Goal: Task Accomplishment & Management: Manage account settings

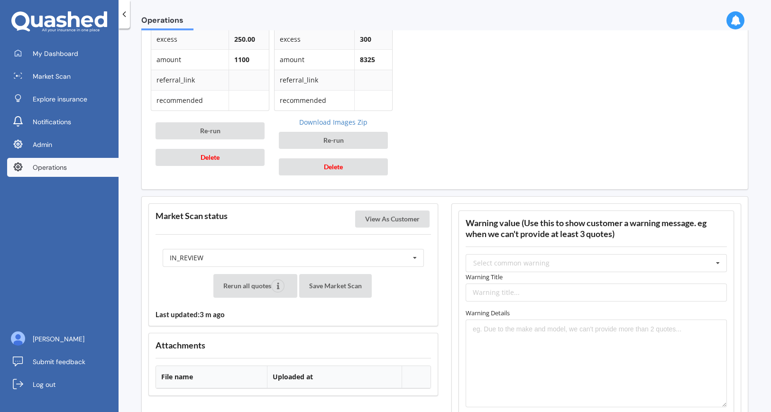
scroll to position [641, 0]
click at [217, 256] on div "IN_REVIEW READY PENDING VIEWED ABANDONED IN_REVIEW" at bounding box center [293, 257] width 261 height 18
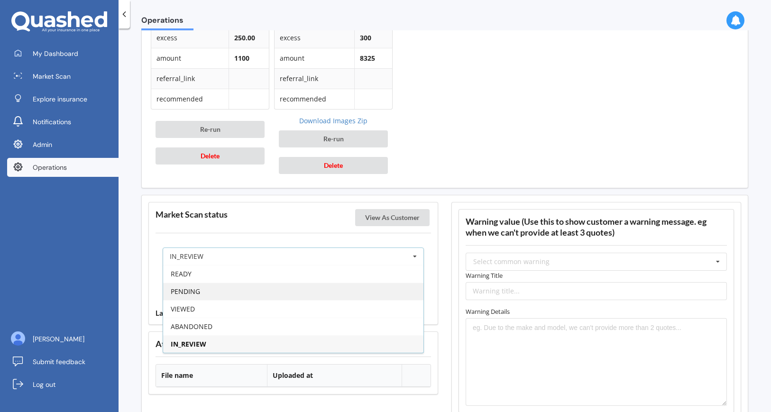
click at [217, 290] on div "PENDING" at bounding box center [293, 292] width 260 height 18
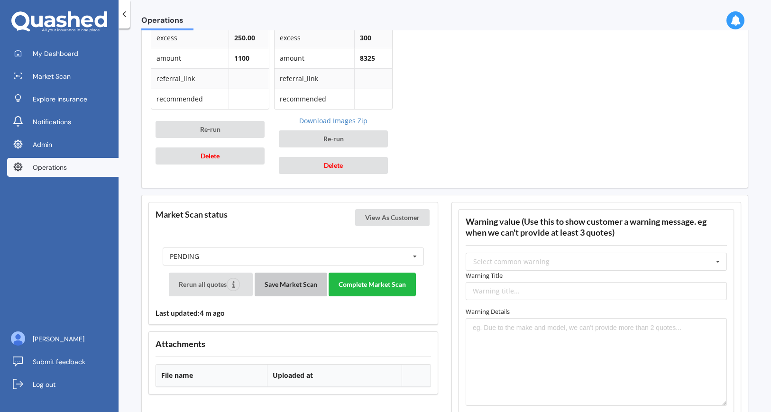
click at [280, 289] on button "Save Market Scan" at bounding box center [291, 285] width 73 height 24
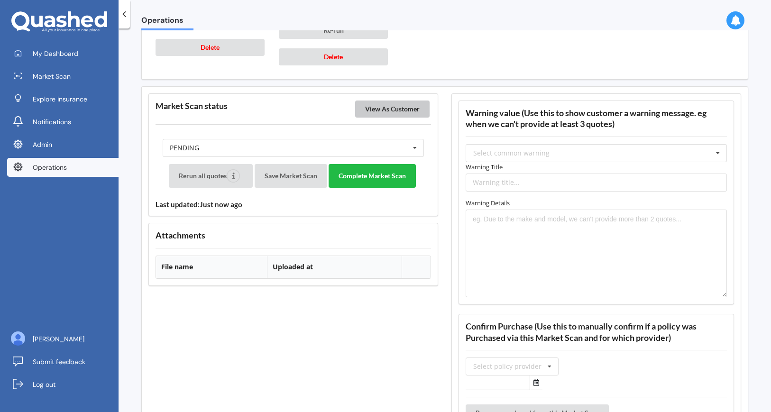
scroll to position [690, 0]
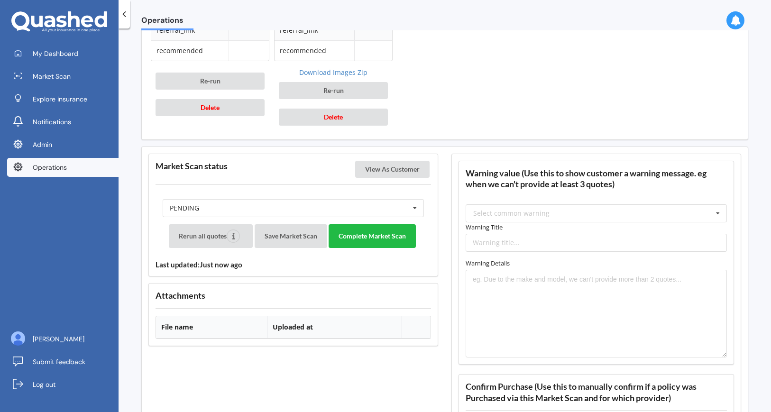
click at [124, 12] on polyline at bounding box center [124, 14] width 2 height 5
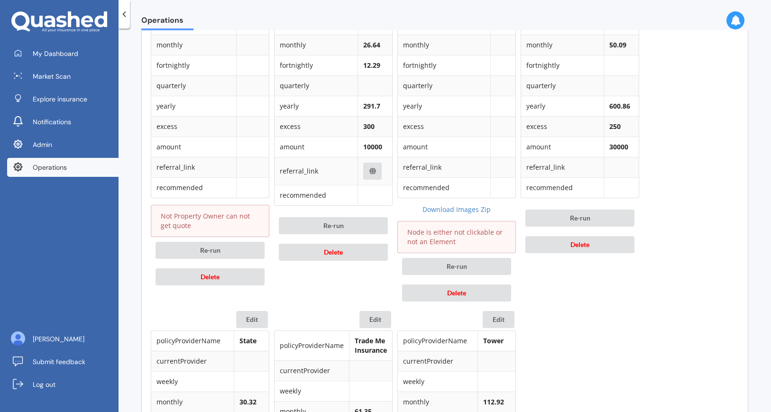
scroll to position [553, 0]
click at [437, 289] on button "Delete" at bounding box center [456, 292] width 109 height 17
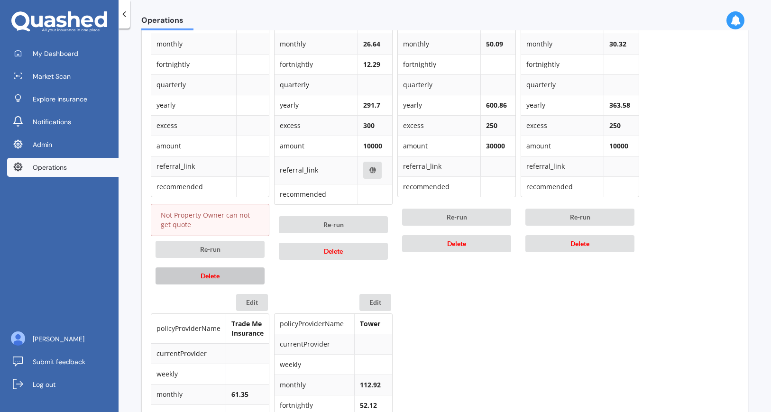
click at [243, 272] on button "Delete" at bounding box center [210, 275] width 109 height 17
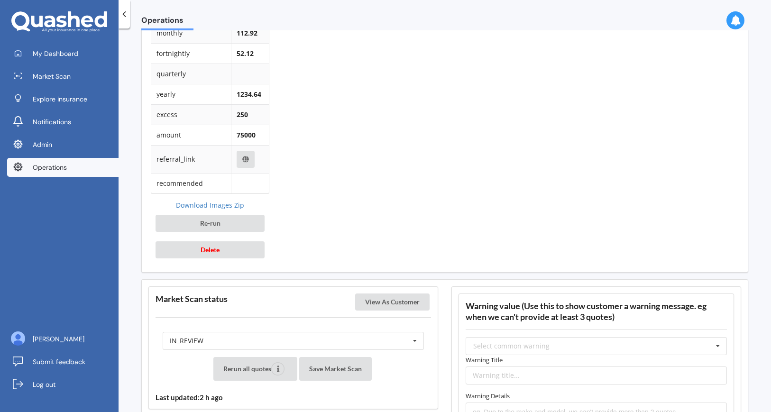
scroll to position [893, 0]
click at [244, 345] on div "IN_REVIEW READY PENDING VIEWED ABANDONED IN_REVIEW" at bounding box center [293, 341] width 261 height 18
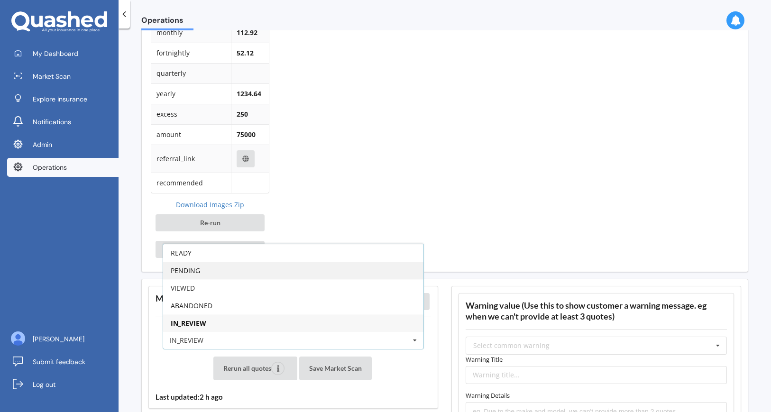
click at [262, 274] on div "PENDING" at bounding box center [293, 271] width 260 height 18
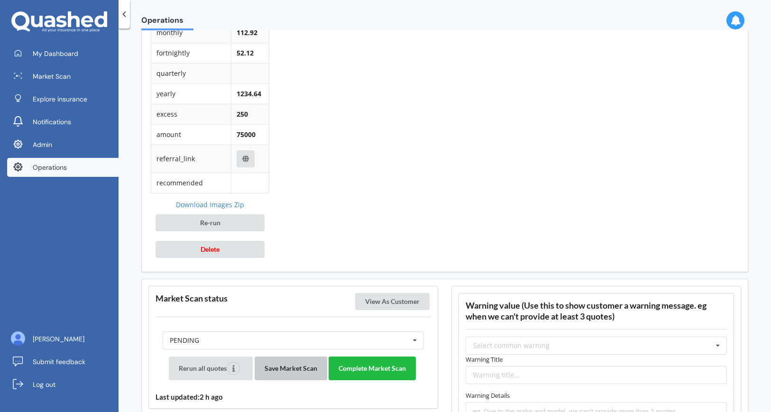
click at [296, 377] on button "Save Market Scan" at bounding box center [291, 369] width 73 height 24
click at [374, 302] on button "View As Customer" at bounding box center [392, 301] width 74 height 17
click at [361, 370] on button "Complete Market Scan" at bounding box center [372, 369] width 87 height 24
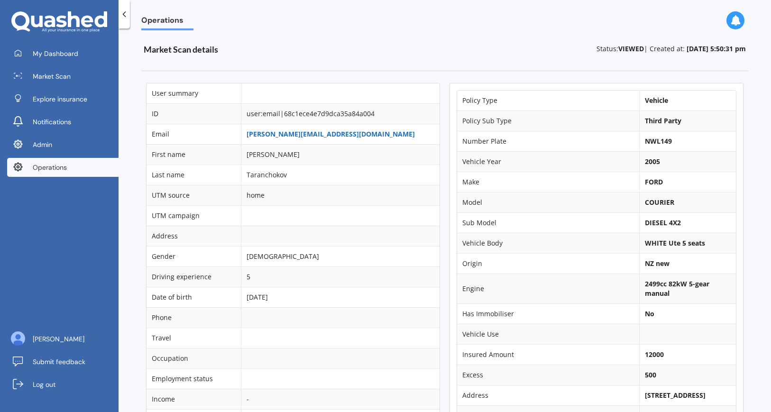
click at [350, 133] on link "[PERSON_NAME][EMAIL_ADDRESS][DOMAIN_NAME]" at bounding box center [331, 133] width 168 height 9
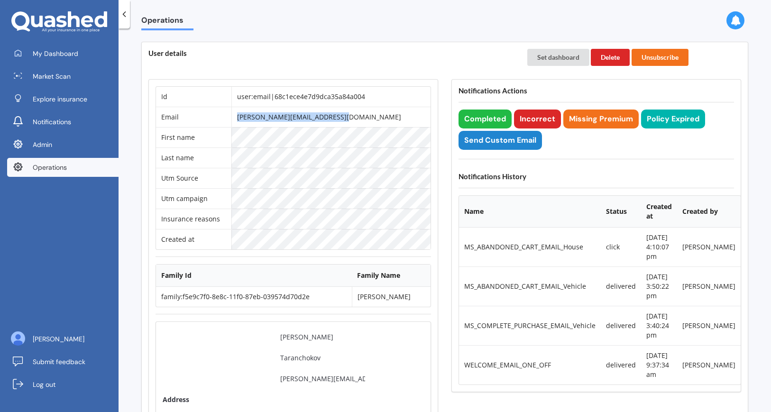
drag, startPoint x: 369, startPoint y: 116, endPoint x: 242, endPoint y: 116, distance: 126.6
click at [242, 116] on tr "Email [PERSON_NAME][EMAIL_ADDRESS][DOMAIN_NAME]" at bounding box center [293, 117] width 275 height 20
copy tr "kylie.taranchokov@outlook.com"
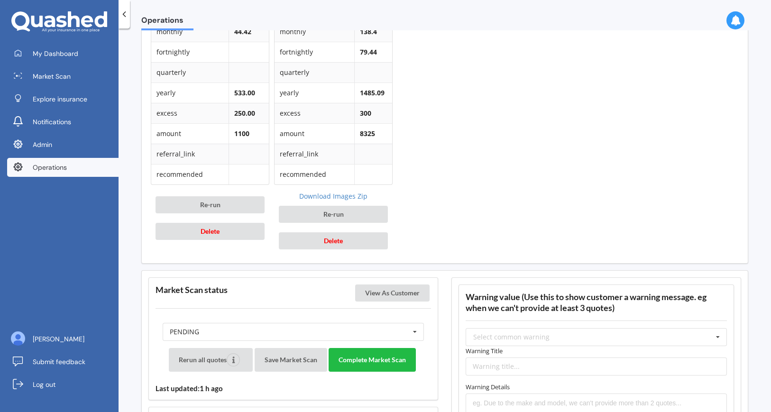
scroll to position [557, 0]
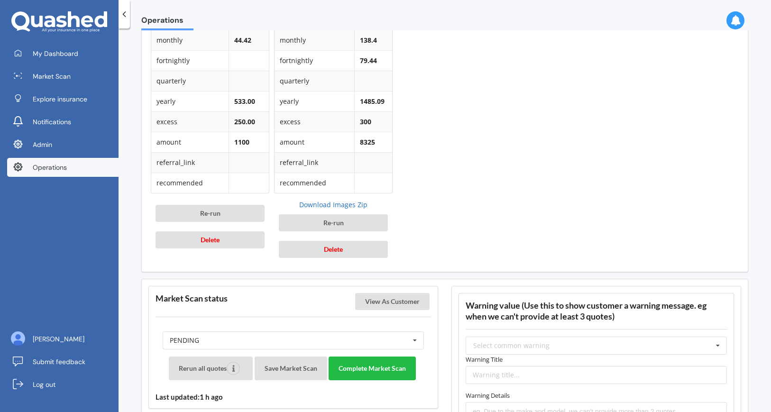
click at [339, 204] on link "Download Images Zip" at bounding box center [333, 204] width 119 height 9
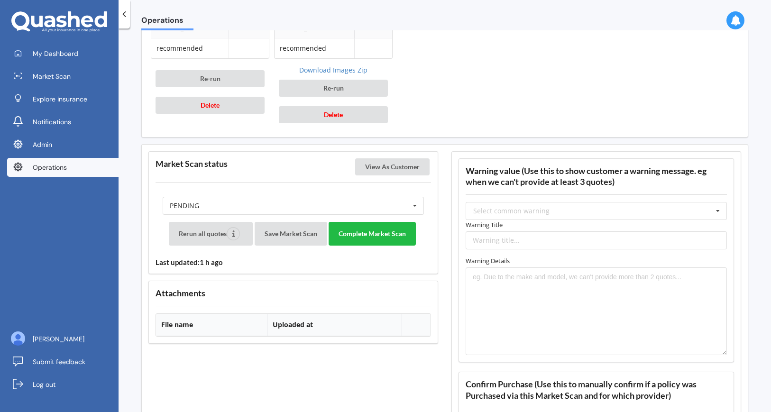
scroll to position [691, 0]
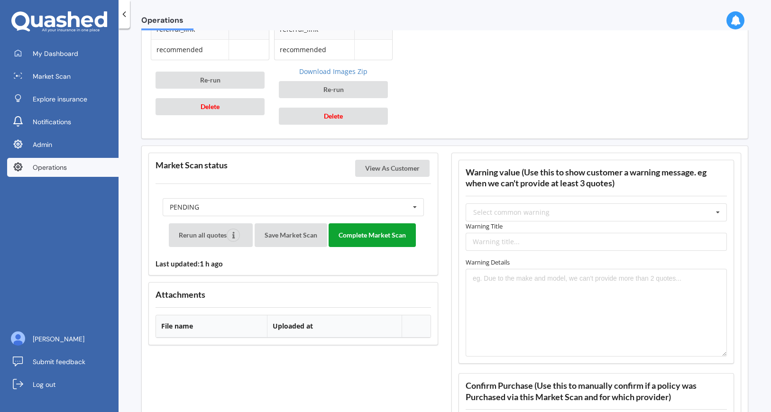
click at [369, 234] on button "Complete Market Scan" at bounding box center [372, 235] width 87 height 24
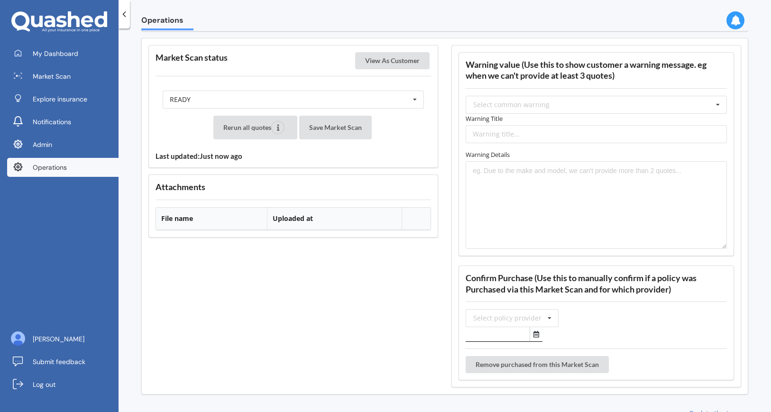
scroll to position [804, 0]
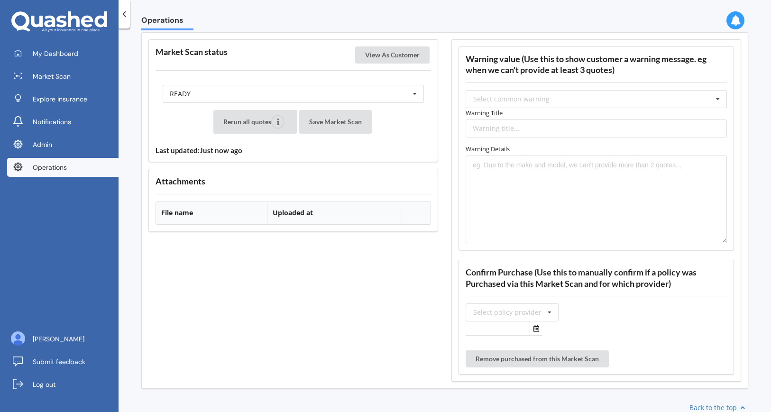
click at [124, 13] on polyline at bounding box center [124, 14] width 2 height 5
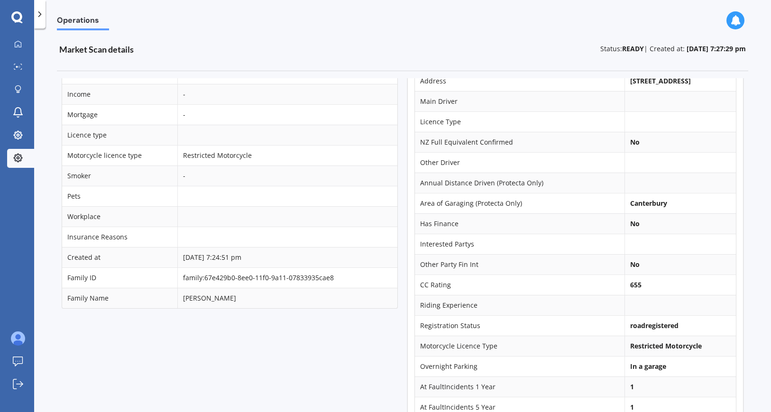
scroll to position [0, 0]
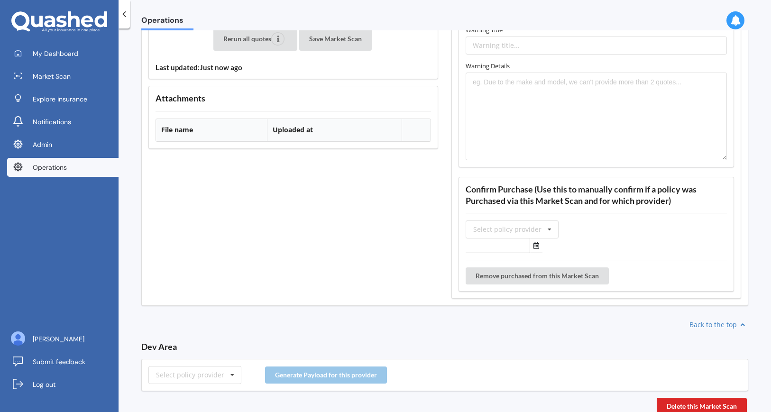
scroll to position [931, 0]
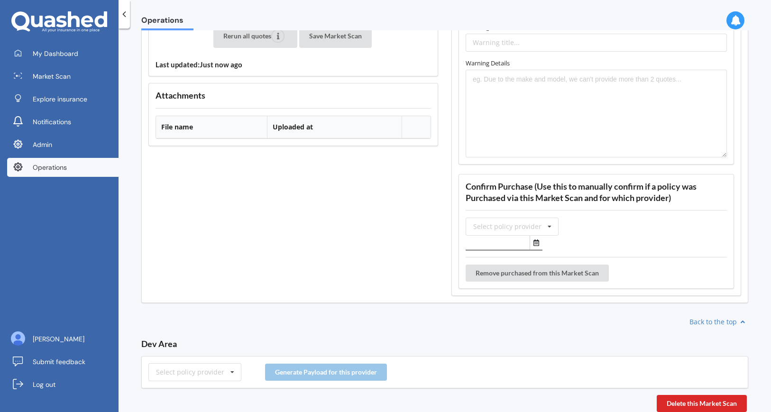
click at [170, 383] on div "Select policy provider AA AIA AMI AMP ANZ ASB Accuro Aioi Nissay Dowa Allianz P…" at bounding box center [444, 372] width 607 height 32
click at [177, 376] on div "Select policy provider" at bounding box center [190, 372] width 68 height 7
type input "pro"
click at [194, 340] on div "Protecta" at bounding box center [195, 338] width 92 height 18
click at [329, 371] on button "Generate Payload for this provider" at bounding box center [326, 372] width 122 height 17
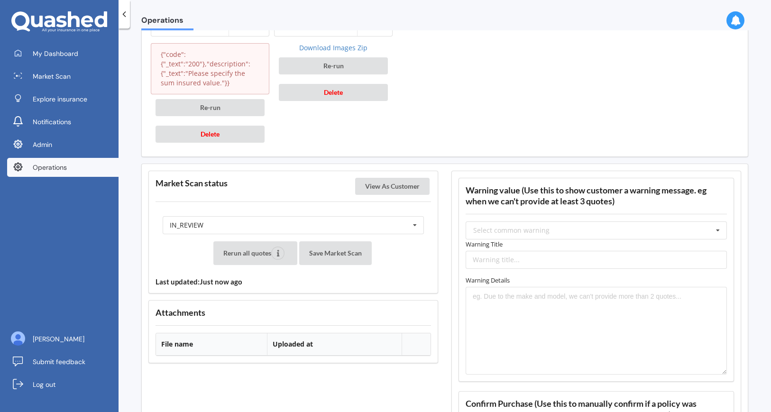
scroll to position [1108, 0]
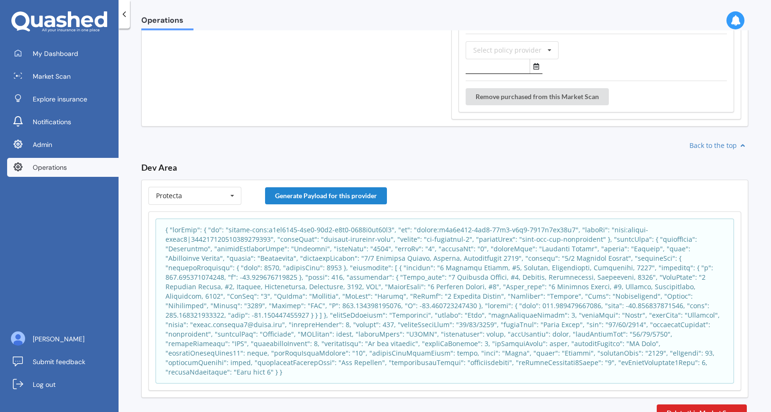
click at [332, 314] on p at bounding box center [445, 301] width 559 height 152
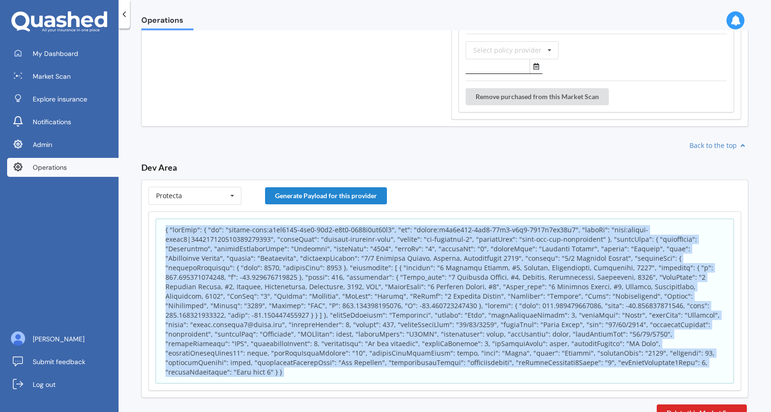
click at [332, 314] on p at bounding box center [445, 301] width 559 height 152
copy body "{ "appInfo": { "id": "policy-scan:d5ae4450-8ee8-11f0-b7e6-3176d7ab70c0", "sk": …"
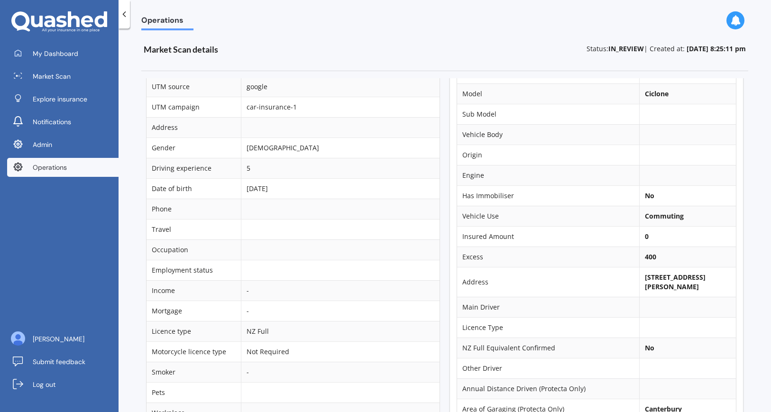
scroll to position [0, 0]
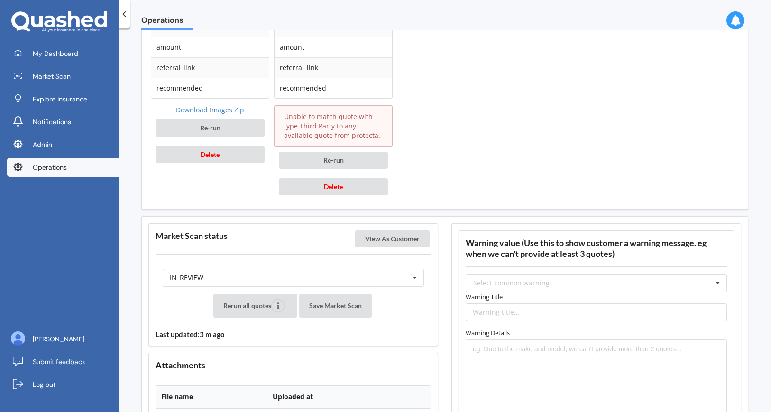
scroll to position [628, 0]
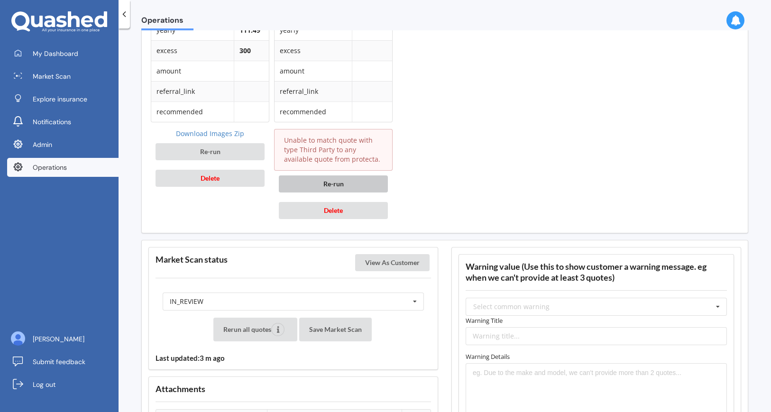
click at [311, 186] on button "Re-run" at bounding box center [333, 183] width 109 height 17
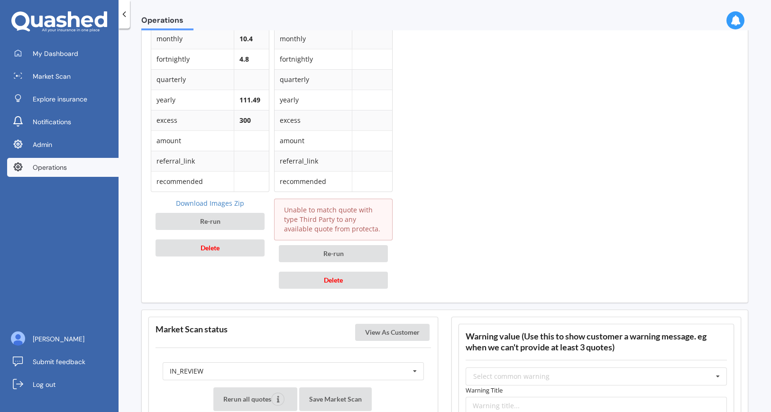
scroll to position [560, 0]
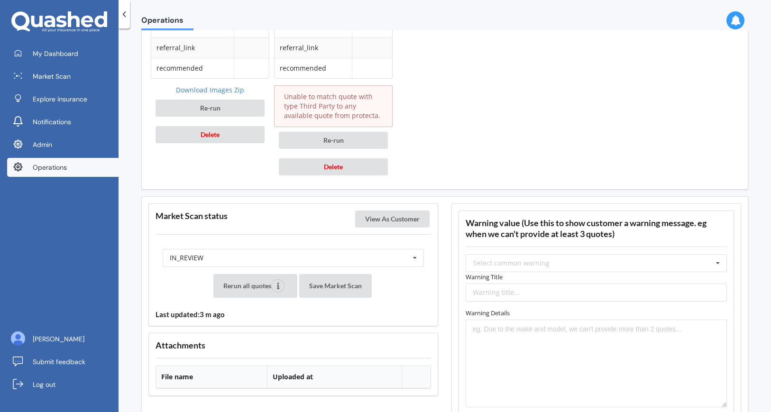
scroll to position [683, 0]
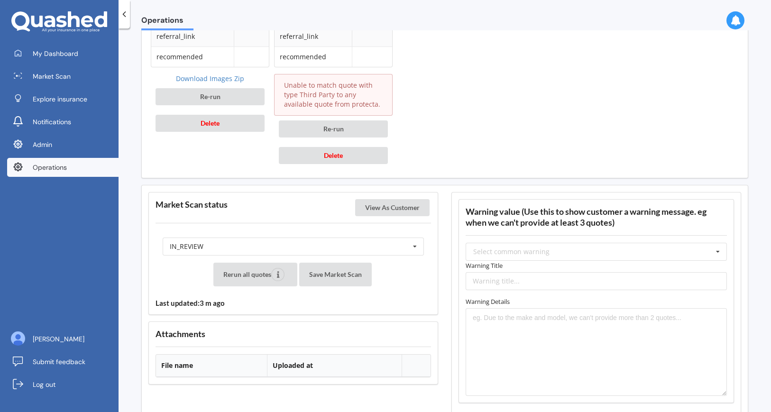
click at [559, 261] on label "Warning Title" at bounding box center [596, 265] width 261 height 9
click at [570, 248] on input "text" at bounding box center [597, 251] width 260 height 17
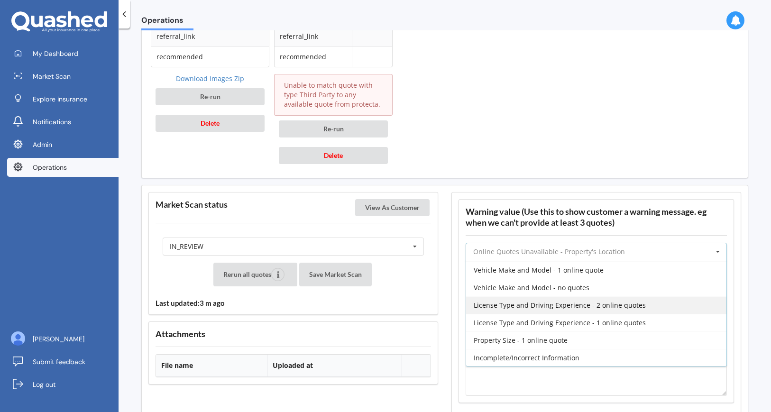
scroll to position [230, 0]
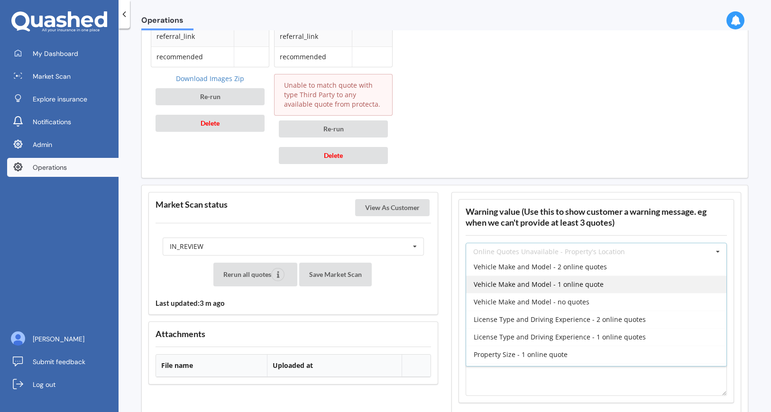
click at [588, 288] on span "Vehicle Make and Model - 1 online quote" at bounding box center [539, 284] width 130 height 9
type input "Vehicle Make and Model - 1 online quote"
type textarea "Due to the make and model of your vehicle, our system could only obtain one onl…"
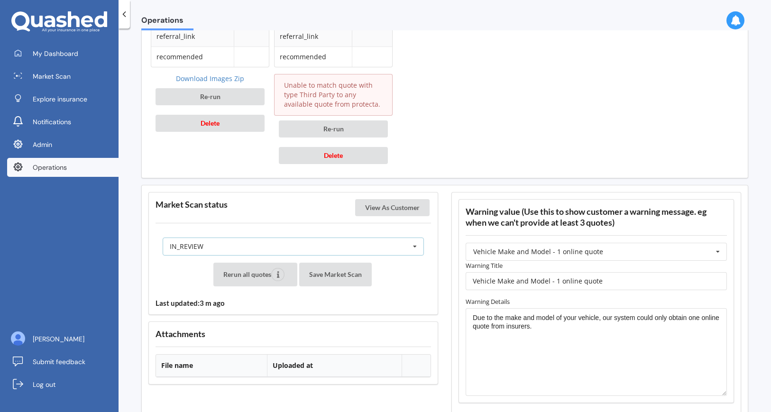
click at [325, 250] on div "IN_REVIEW READY PENDING VIEWED ABANDONED IN_REVIEW" at bounding box center [293, 247] width 261 height 18
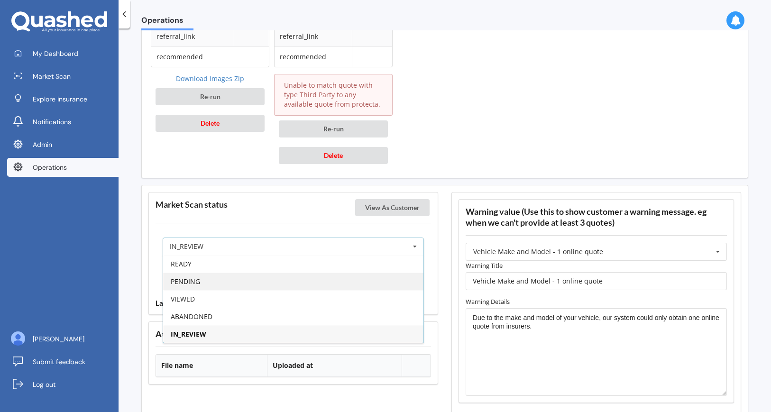
click at [319, 277] on div "PENDING" at bounding box center [293, 282] width 260 height 18
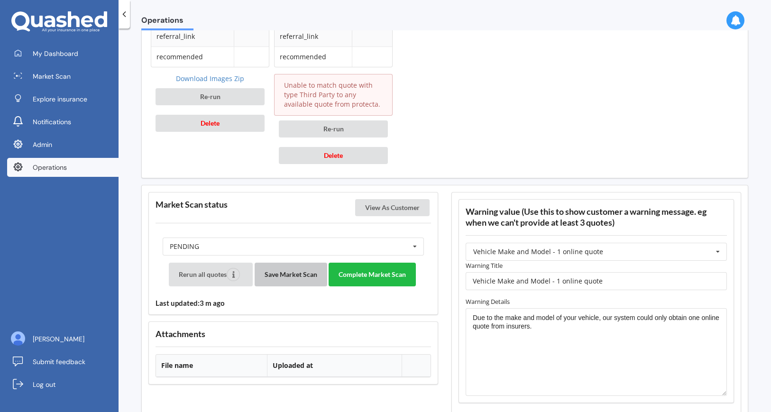
click at [305, 277] on button "Save Market Scan" at bounding box center [291, 275] width 73 height 24
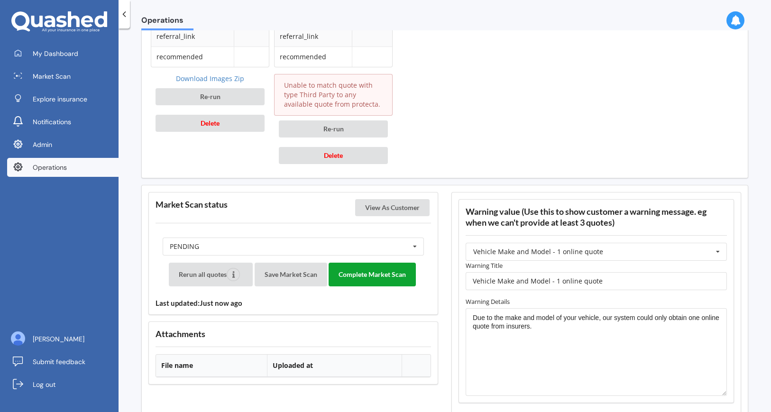
click at [370, 274] on button "Complete Market Scan" at bounding box center [372, 275] width 87 height 24
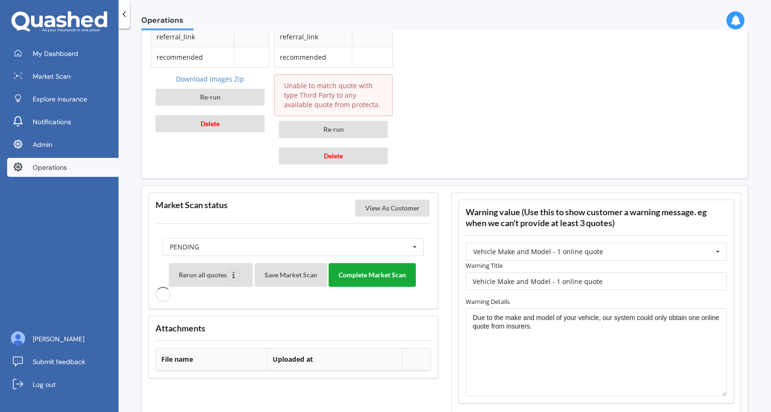
scroll to position [683, 0]
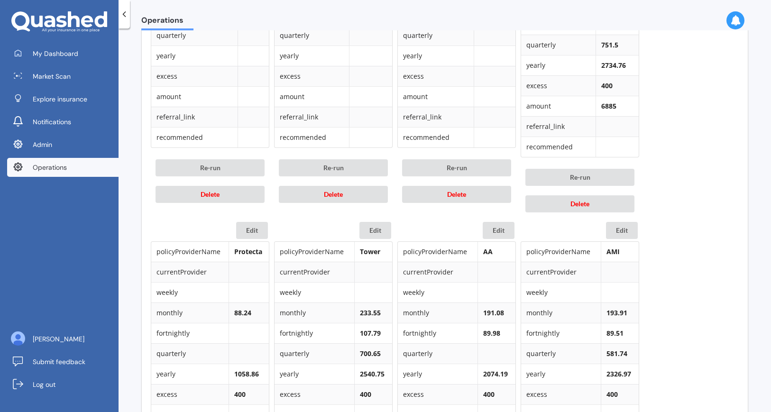
scroll to position [609, 0]
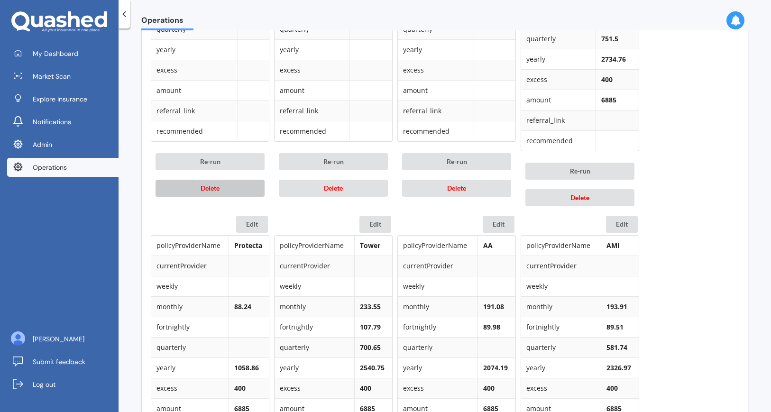
click at [248, 190] on button "Delete" at bounding box center [210, 188] width 109 height 17
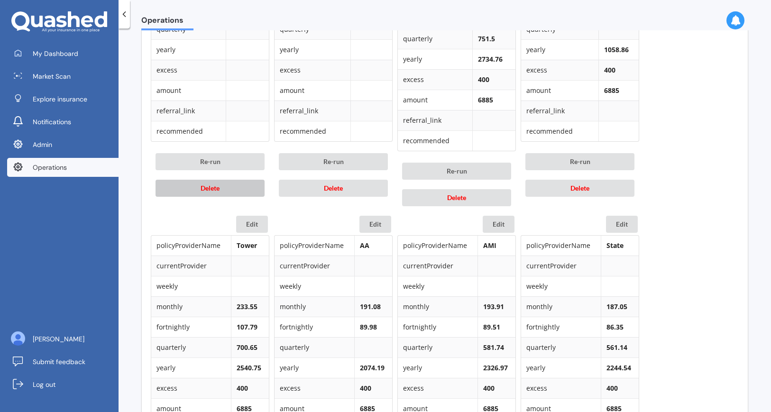
click at [248, 190] on button "Delete" at bounding box center [210, 188] width 109 height 17
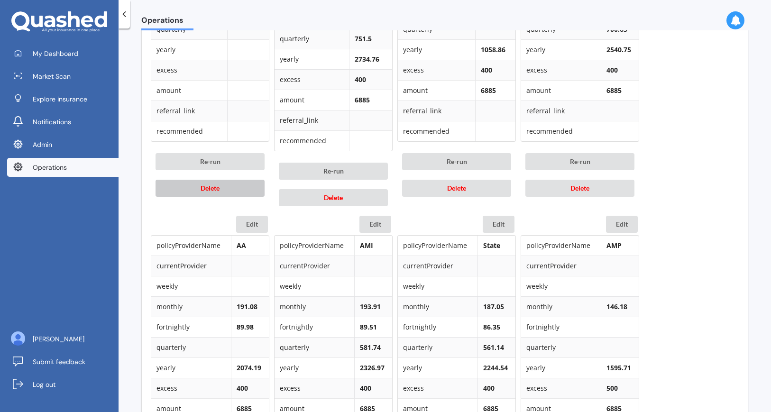
click at [248, 190] on button "Delete" at bounding box center [210, 188] width 109 height 17
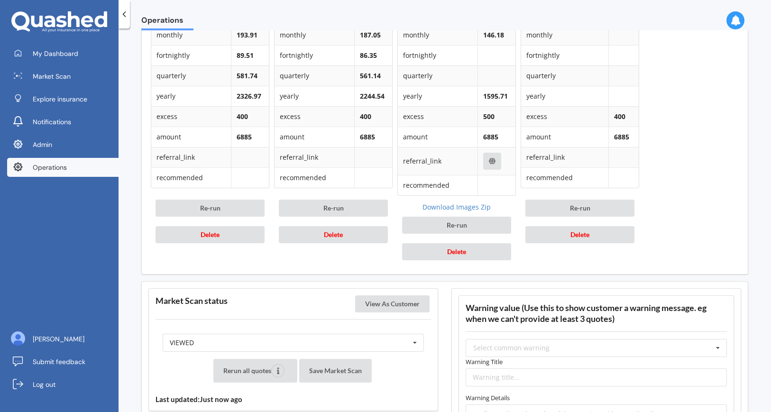
scroll to position [883, 0]
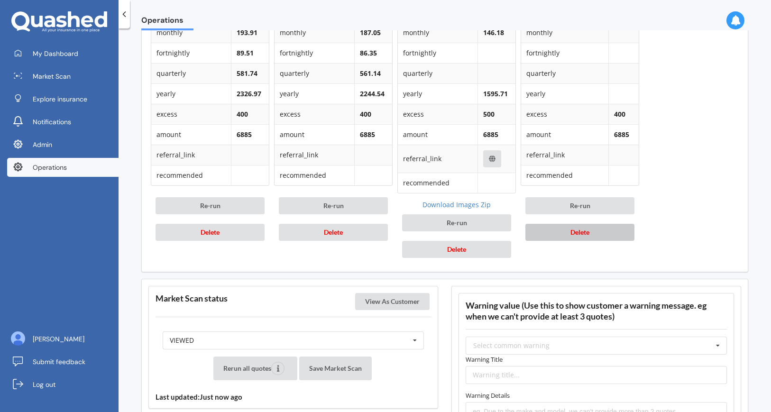
click at [612, 236] on button "Delete" at bounding box center [580, 232] width 109 height 17
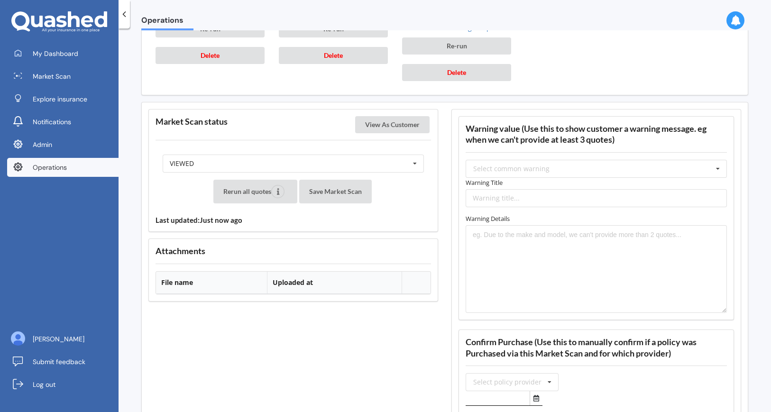
scroll to position [1068, 0]
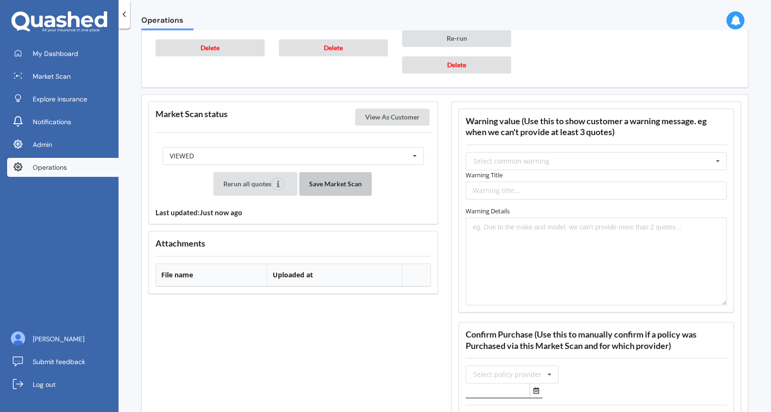
click at [336, 177] on button "Save Market Scan" at bounding box center [335, 184] width 73 height 24
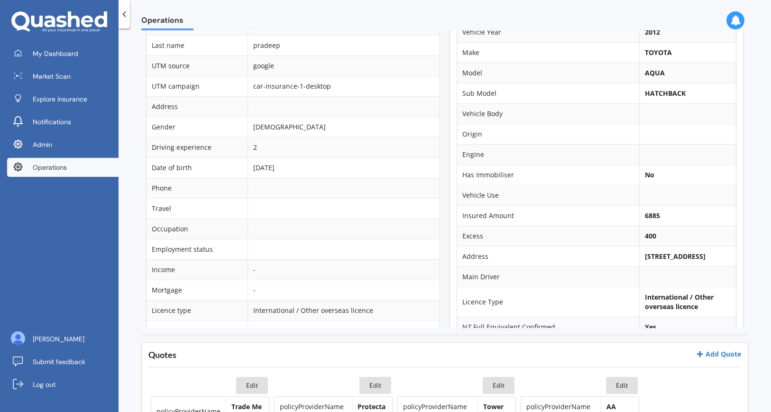
scroll to position [0, 0]
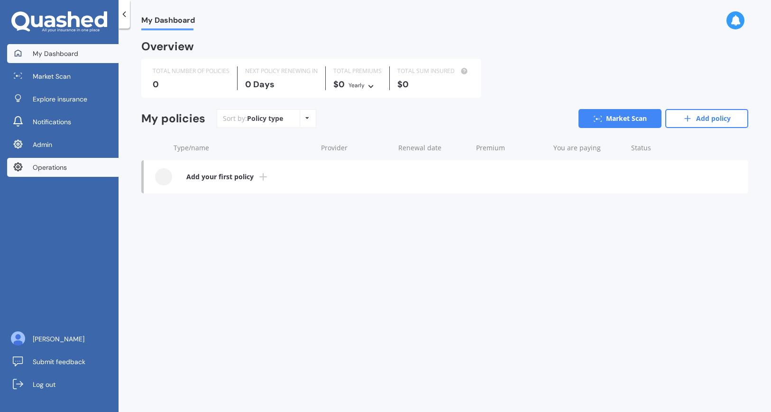
click at [41, 170] on span "Operations" at bounding box center [50, 167] width 34 height 9
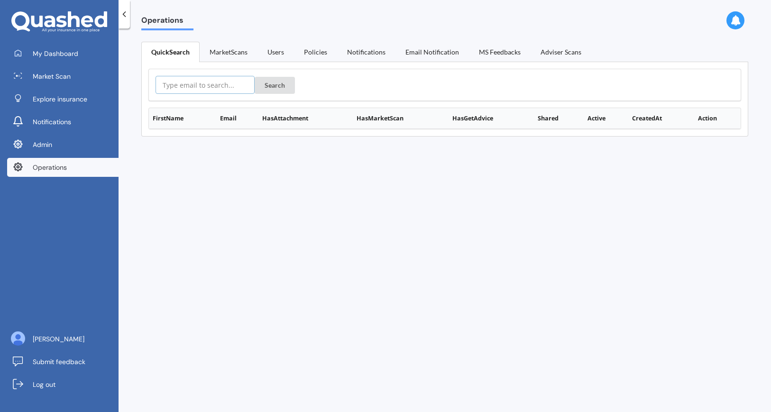
click at [223, 88] on input "text" at bounding box center [205, 85] width 99 height 18
paste input "staversh@gmail.com"
type input "staversh@gmail.com"
click at [255, 77] on button "Search" at bounding box center [275, 85] width 40 height 17
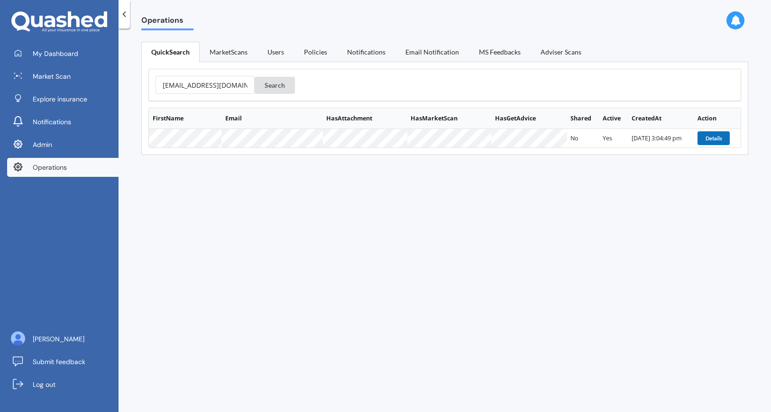
click at [700, 137] on button "Details" at bounding box center [714, 137] width 32 height 13
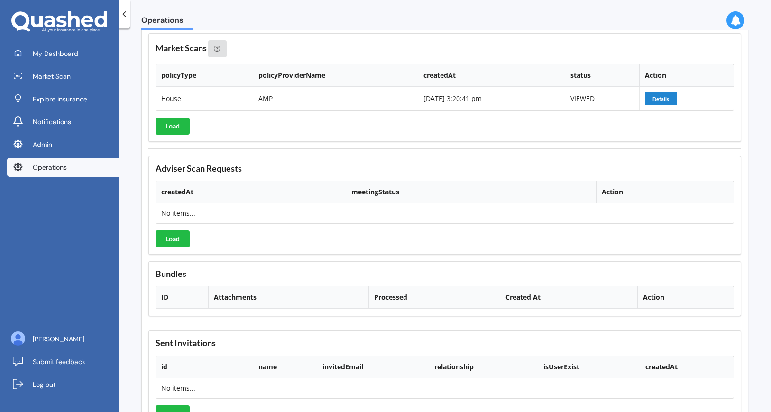
scroll to position [972, 0]
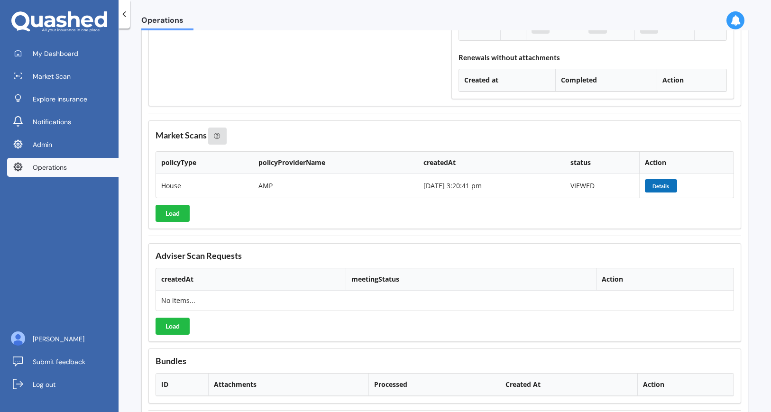
click at [665, 185] on button "Details" at bounding box center [661, 185] width 32 height 13
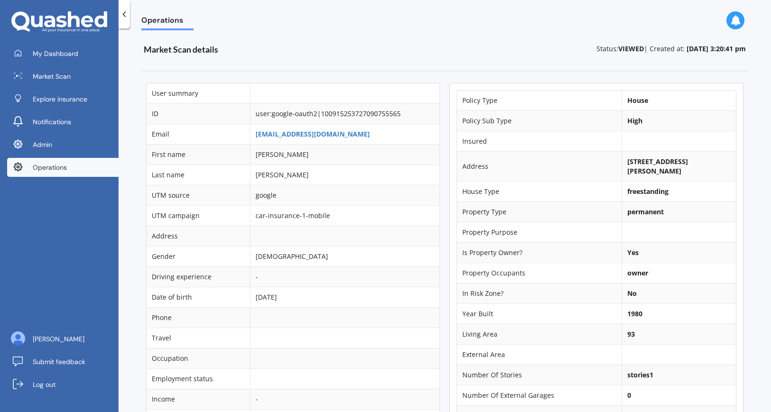
click at [655, 170] on b "[STREET_ADDRESS][PERSON_NAME]" at bounding box center [657, 166] width 61 height 18
copy b "0612"
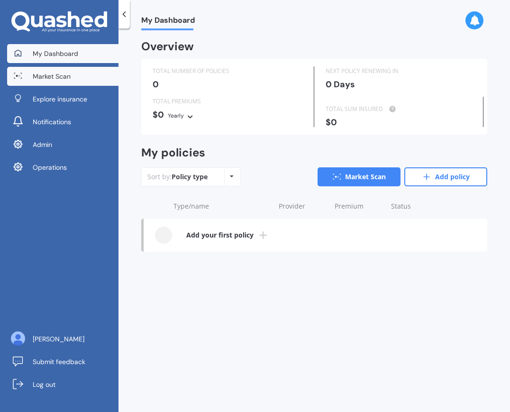
click at [60, 77] on span "Market Scan" at bounding box center [52, 76] width 38 height 9
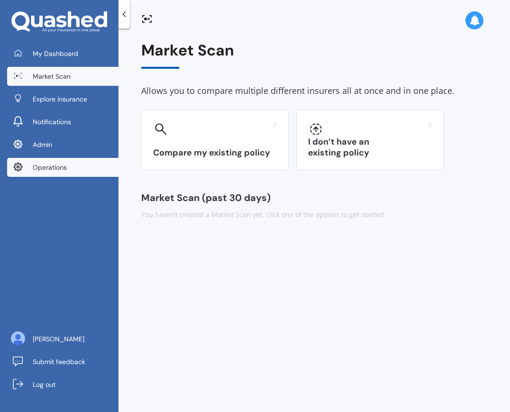
click at [57, 164] on span "Operations" at bounding box center [50, 167] width 34 height 9
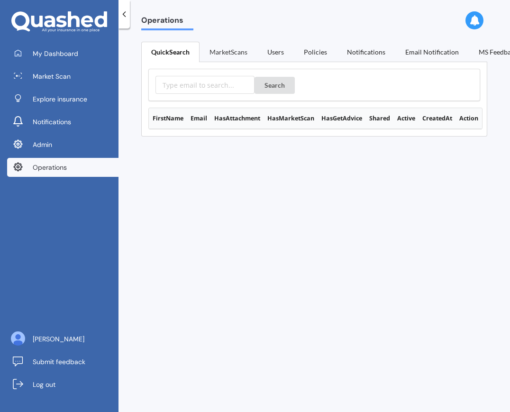
click at [236, 47] on link "MarketScans" at bounding box center [229, 52] width 58 height 20
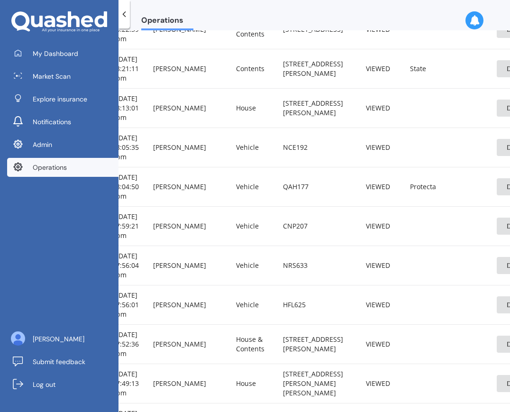
scroll to position [522, 38]
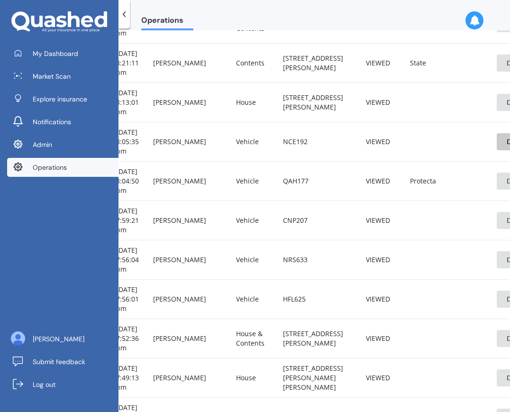
click at [497, 150] on button "Details" at bounding box center [517, 141] width 40 height 17
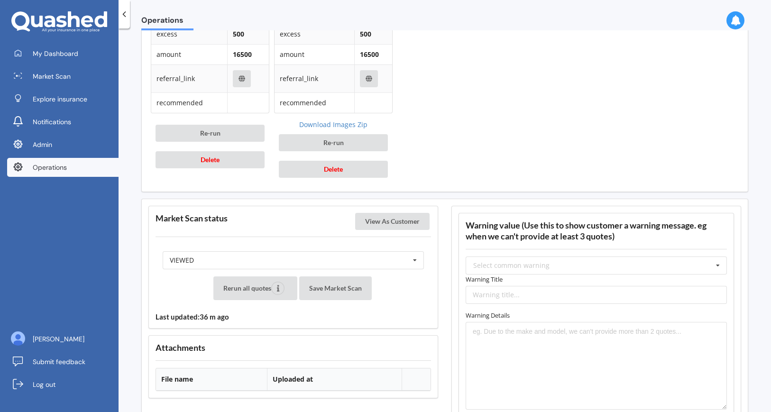
scroll to position [956, 0]
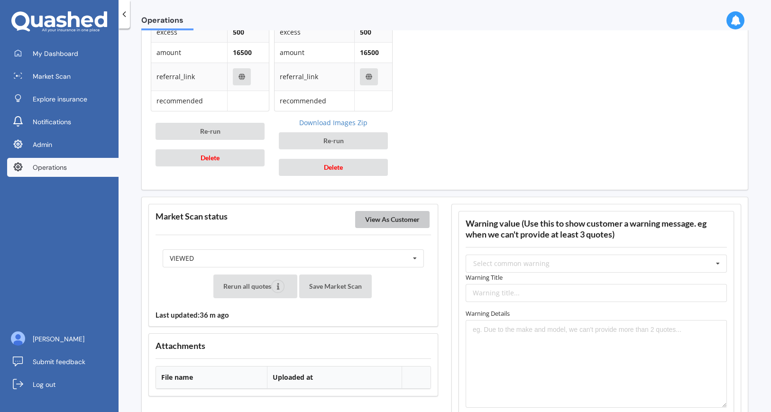
click at [417, 215] on button "View As Customer" at bounding box center [392, 219] width 74 height 17
